Goal: Check status: Check status

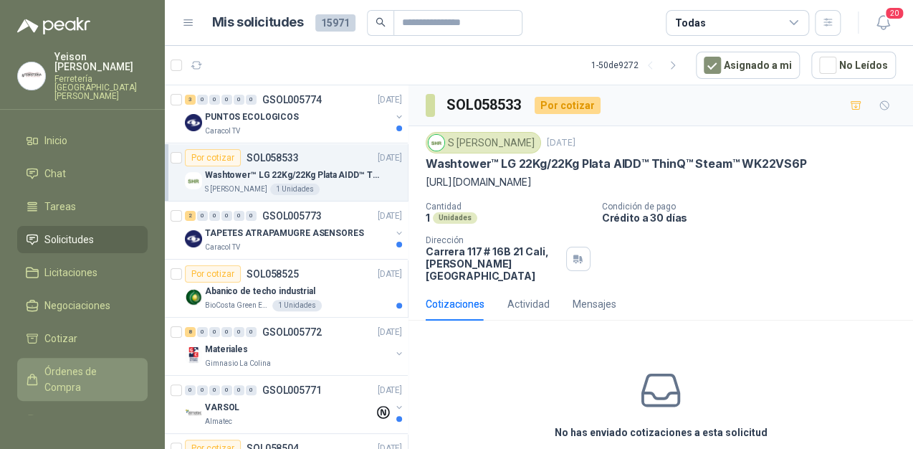
click at [78, 363] on span "Órdenes de Compra" at bounding box center [89, 379] width 90 height 32
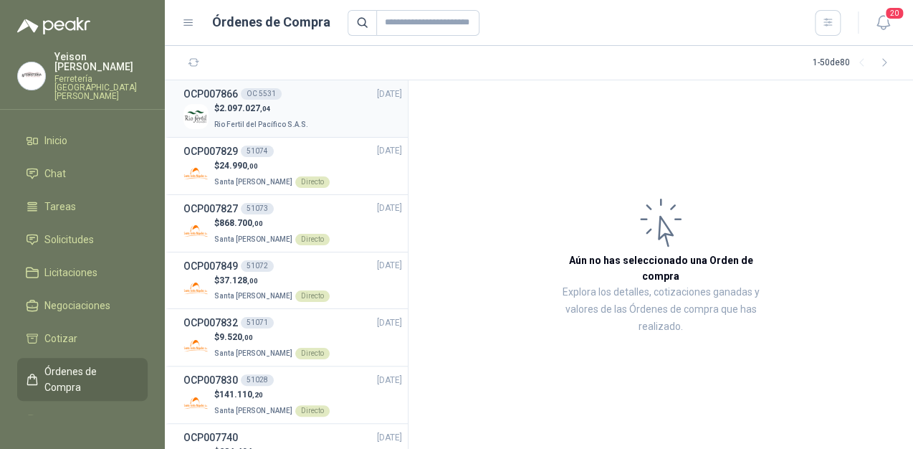
click at [277, 105] on p "$ 2.097.027 ,04" at bounding box center [262, 109] width 97 height 14
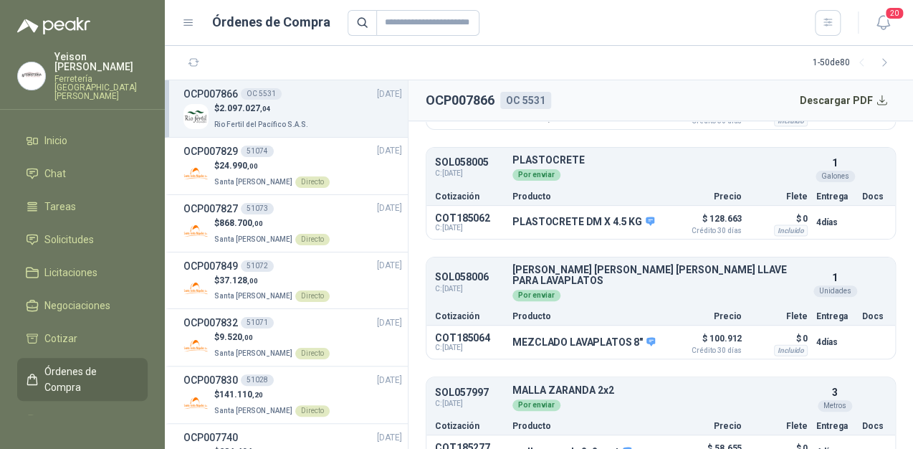
scroll to position [1234, 0]
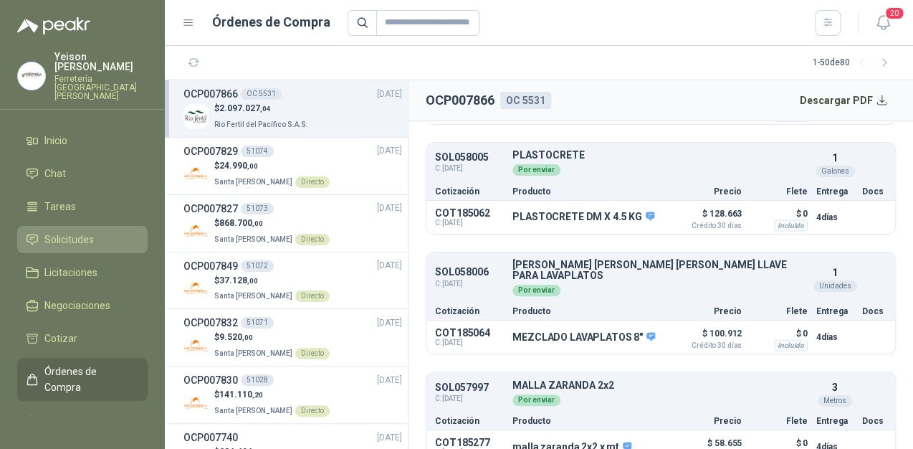
click at [90, 229] on link "Solicitudes" at bounding box center [82, 239] width 130 height 27
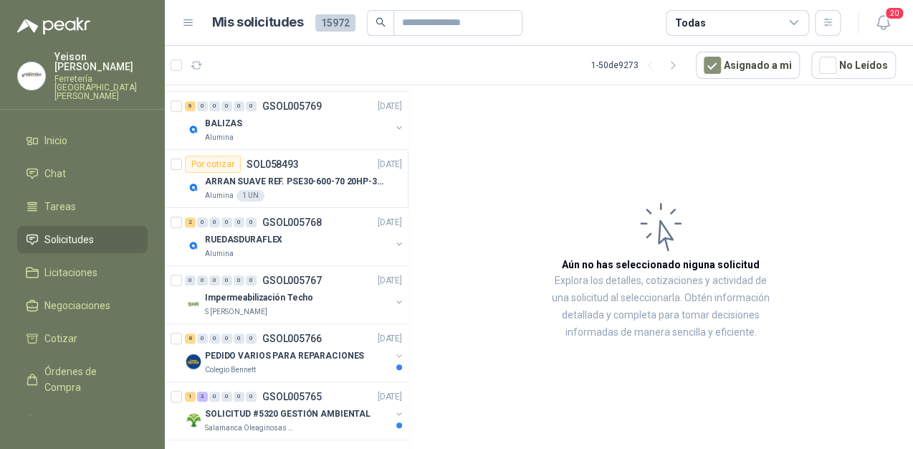
scroll to position [459, 0]
click at [270, 305] on div "S [PERSON_NAME]" at bounding box center [298, 310] width 186 height 11
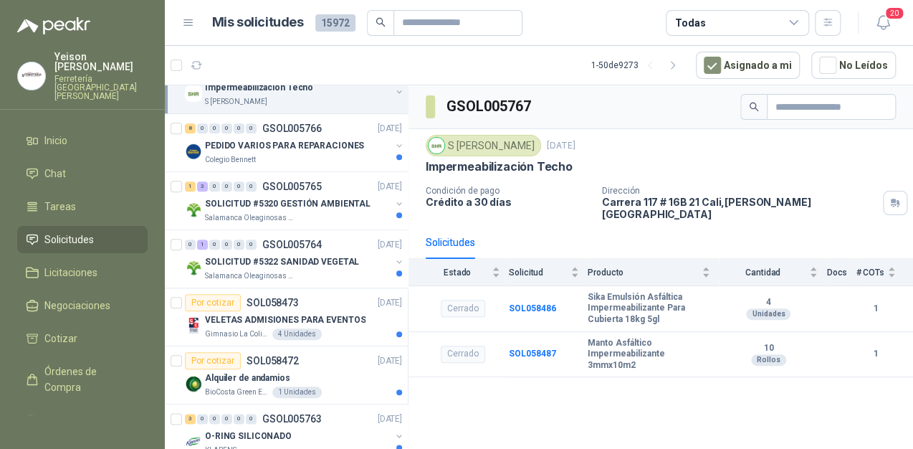
scroll to position [688, 0]
